Goal: Navigation & Orientation: Go to known website

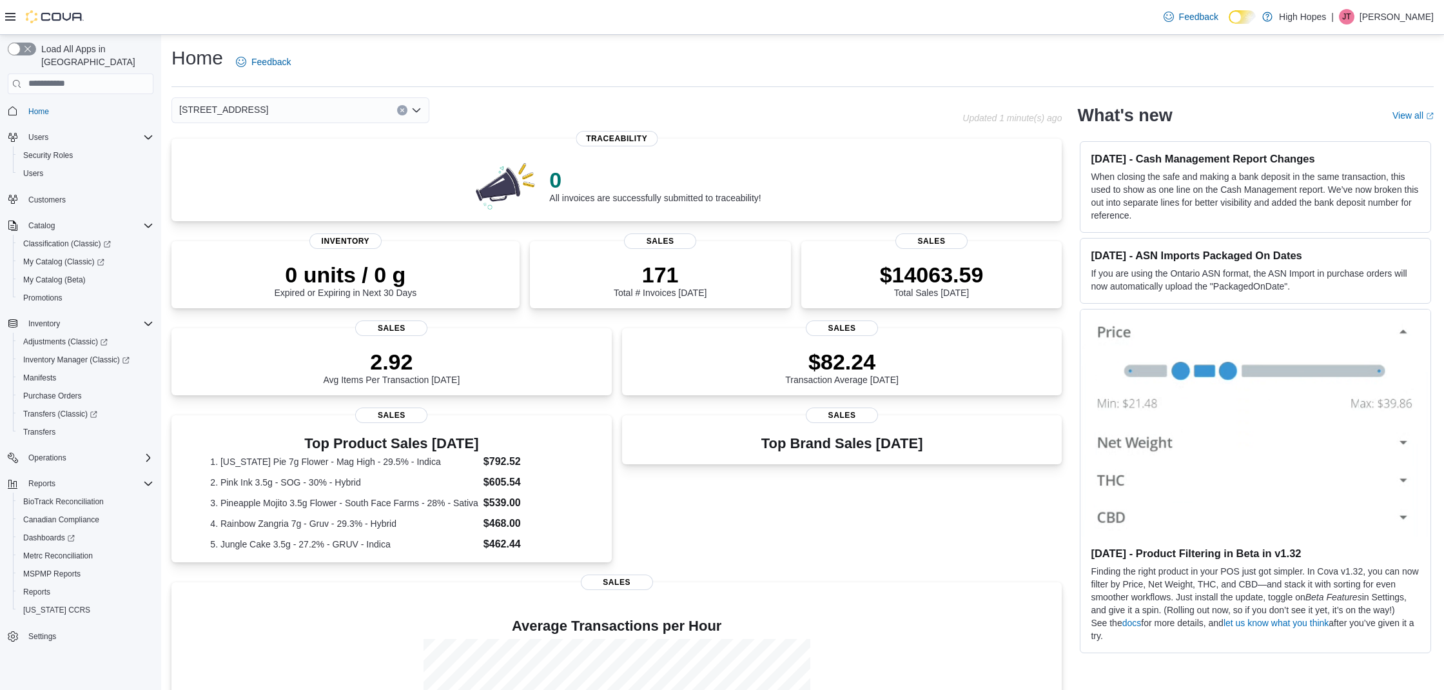
scroll to position [1, 0]
